Goal: Task Accomplishment & Management: Use online tool/utility

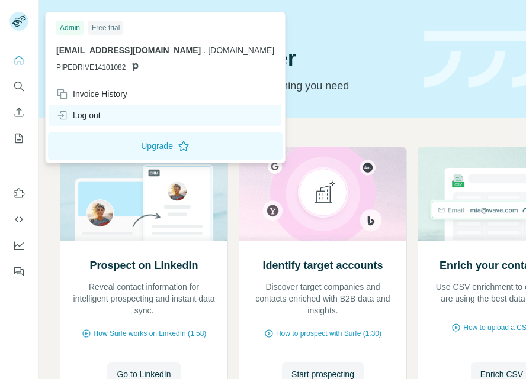
click at [91, 118] on div "Log out" at bounding box center [78, 116] width 44 height 12
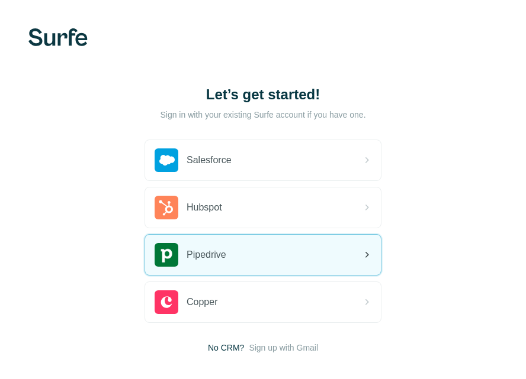
click at [265, 262] on div "Pipedrive" at bounding box center [263, 255] width 236 height 40
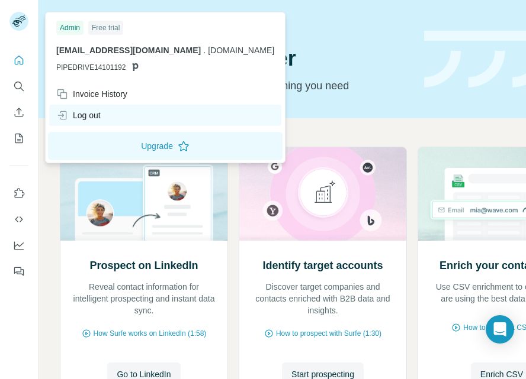
click at [91, 117] on div "Log out" at bounding box center [78, 116] width 44 height 12
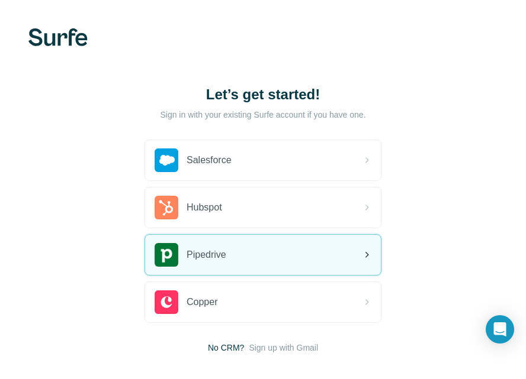
click at [217, 260] on span "Pipedrive" at bounding box center [206, 255] width 40 height 14
